Goal: Task Accomplishment & Management: Use online tool/utility

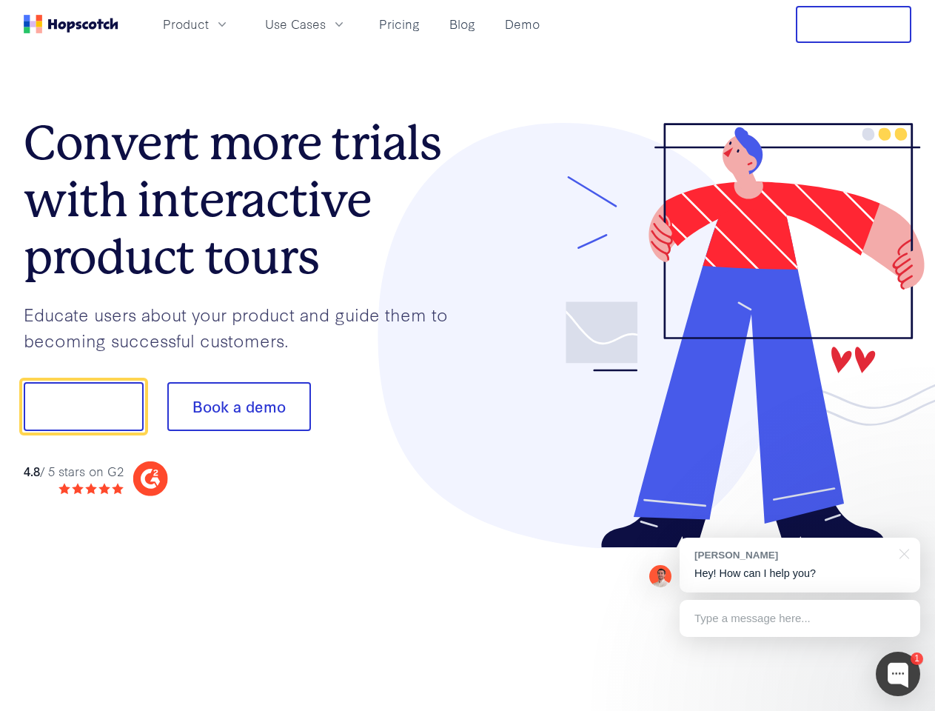
click at [468, 356] on div at bounding box center [690, 336] width 444 height 426
click at [209, 24] on span "Product" at bounding box center [186, 24] width 46 height 19
click at [326, 24] on span "Use Cases" at bounding box center [295, 24] width 61 height 19
click at [854, 24] on button "Free Trial" at bounding box center [854, 24] width 116 height 37
click at [83, 407] on button "Show me!" at bounding box center [84, 406] width 120 height 49
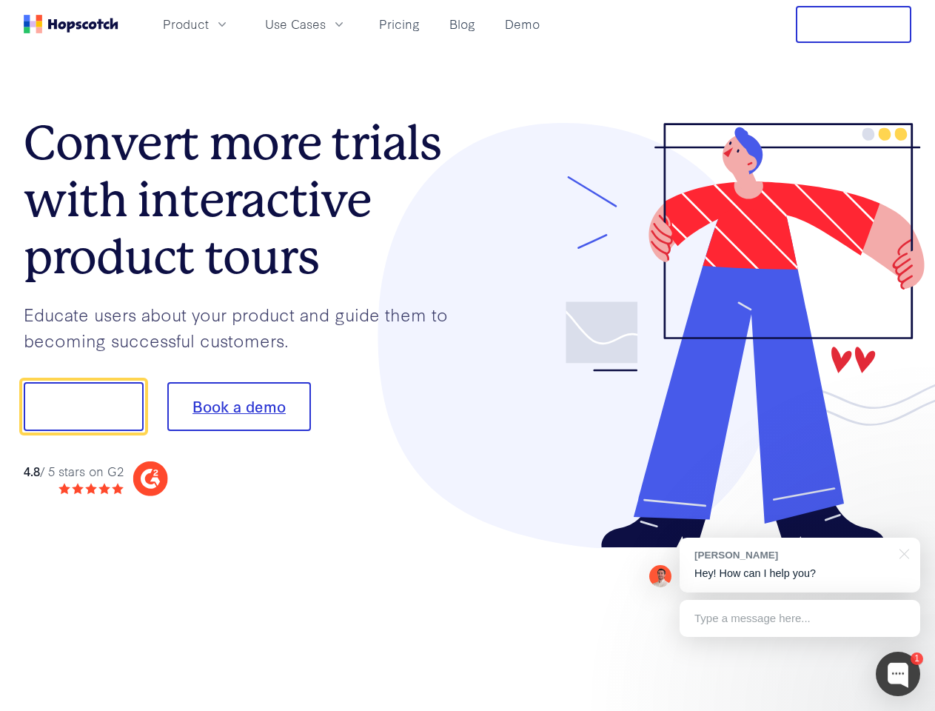
click at [239, 407] on button "Book a demo" at bounding box center [239, 406] width 144 height 49
click at [898, 674] on div at bounding box center [898, 674] width 44 height 44
click at [800, 565] on div "[PERSON_NAME] Hey! How can I help you?" at bounding box center [800, 565] width 241 height 55
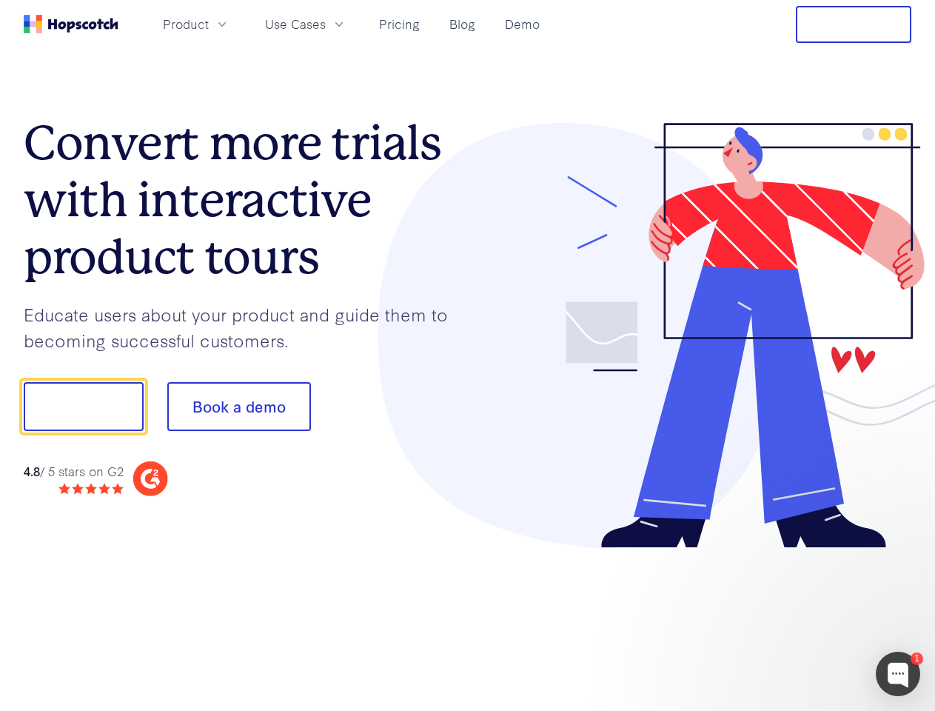
click at [902, 553] on div at bounding box center [782, 504] width 278 height 296
click at [800, 618] on div at bounding box center [782, 504] width 278 height 296
